Goal: Task Accomplishment & Management: Manage account settings

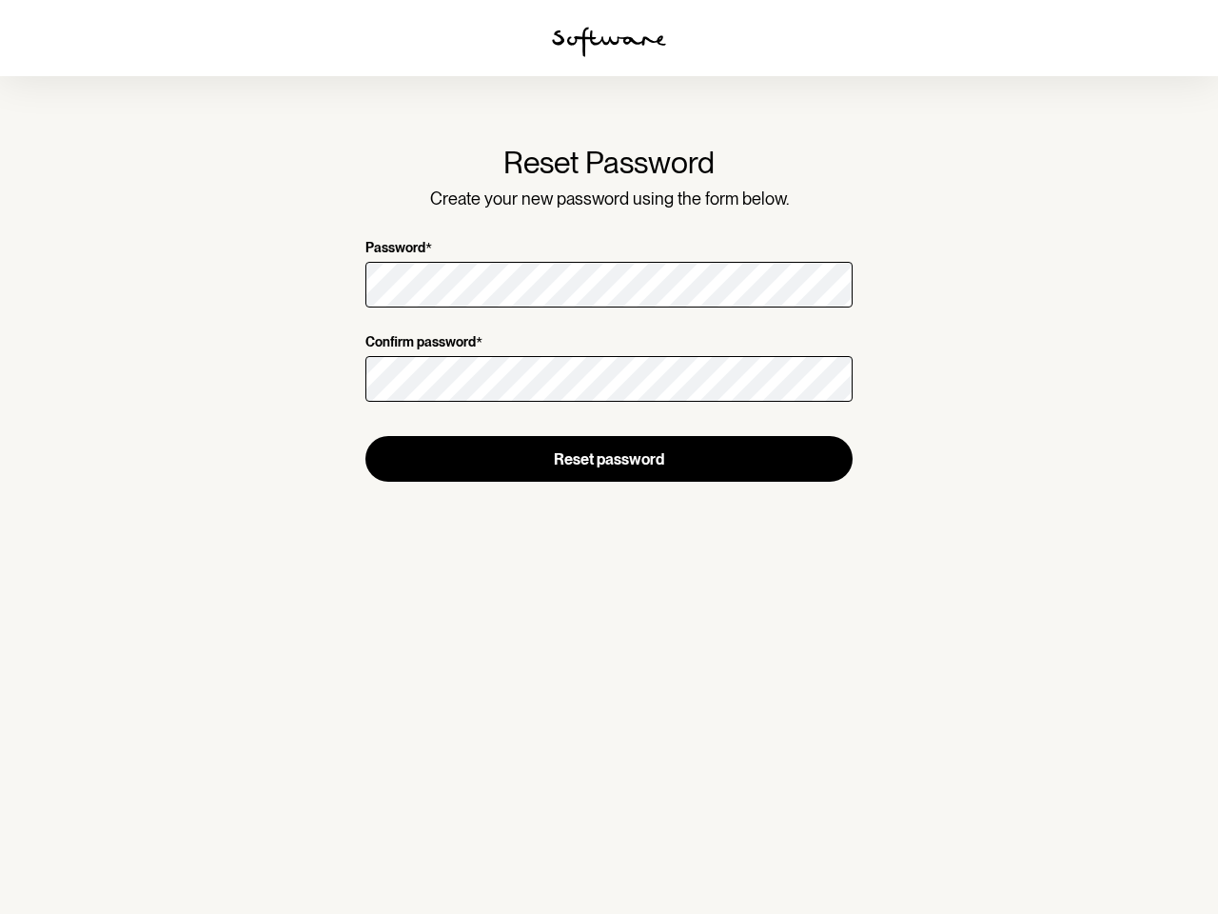
click at [609, 42] on img at bounding box center [609, 42] width 114 height 30
